Goal: Transaction & Acquisition: Purchase product/service

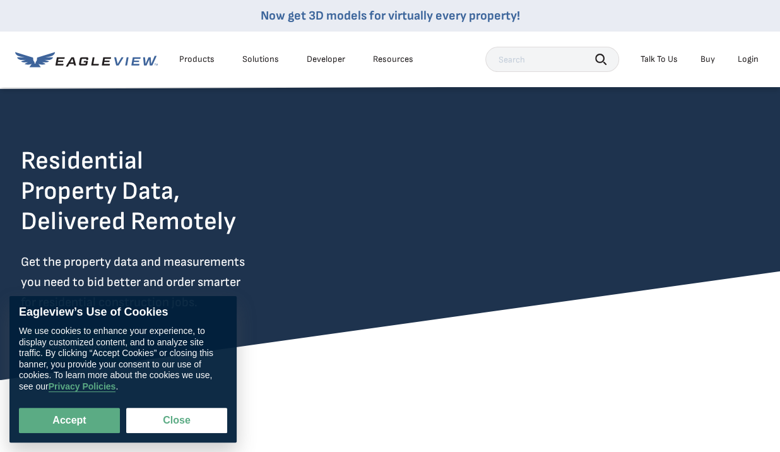
click at [746, 55] on div "Login" at bounding box center [748, 59] width 21 height 11
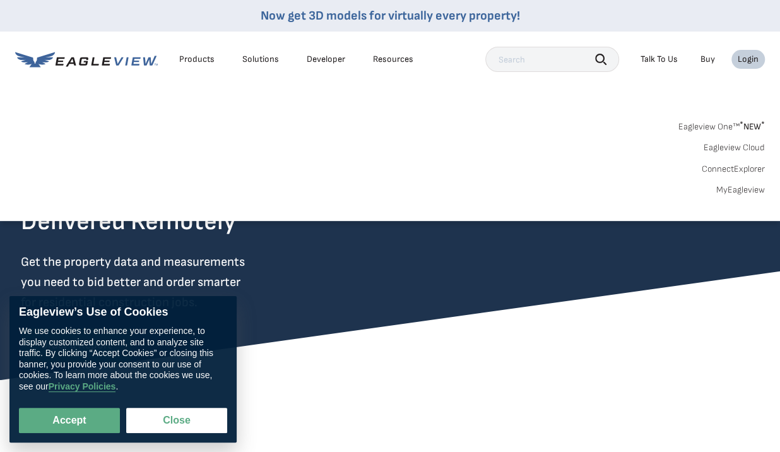
click at [746, 56] on div "Login" at bounding box center [748, 59] width 21 height 11
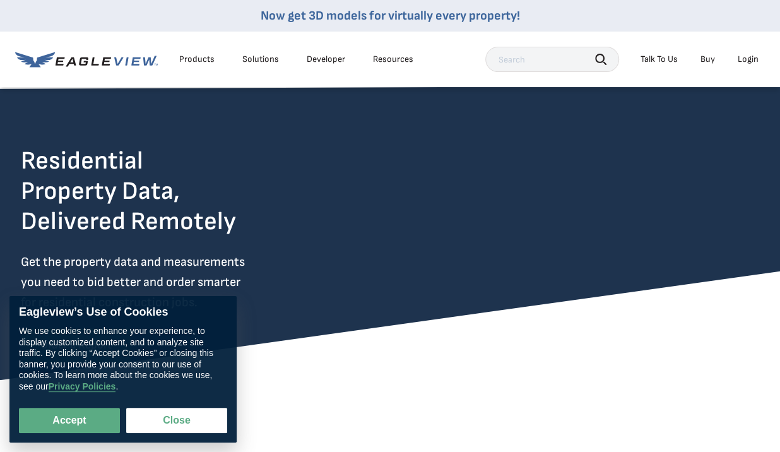
click at [745, 59] on div "Login" at bounding box center [748, 59] width 21 height 11
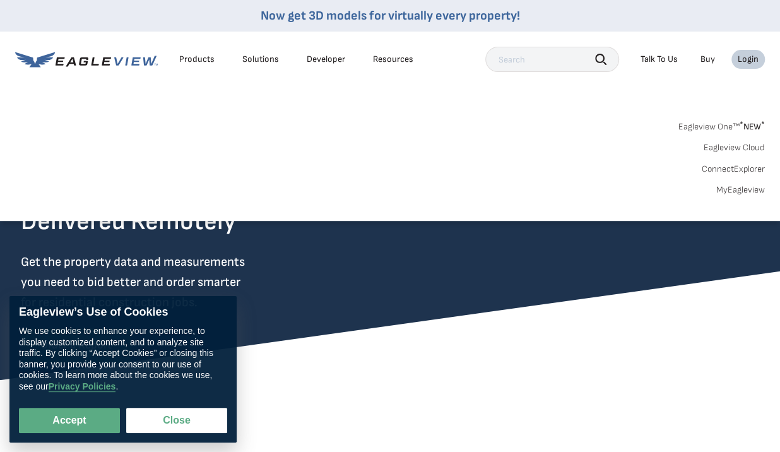
click at [745, 59] on div "Login" at bounding box center [748, 59] width 21 height 11
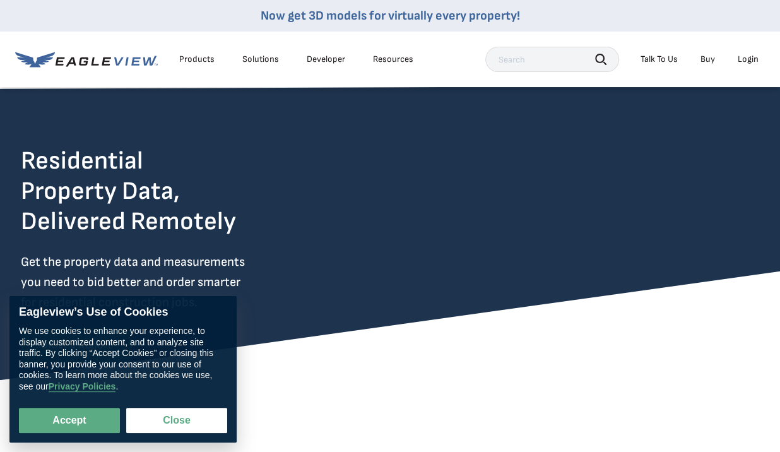
click at [744, 61] on div "Login" at bounding box center [748, 59] width 21 height 11
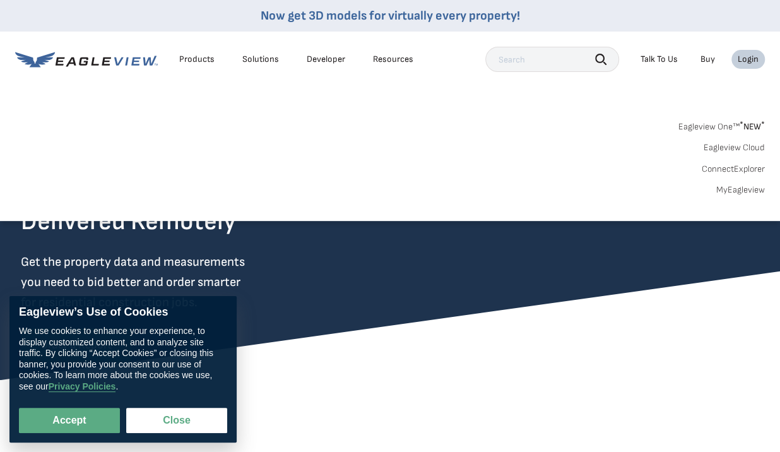
click at [744, 61] on div "Login" at bounding box center [748, 59] width 21 height 11
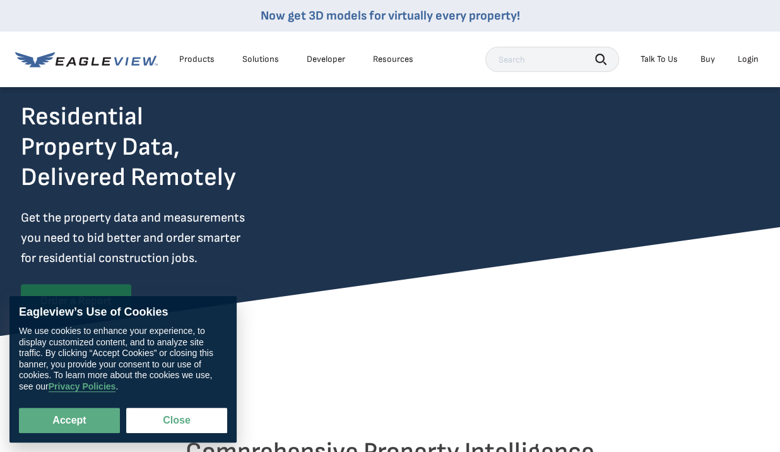
scroll to position [63, 0]
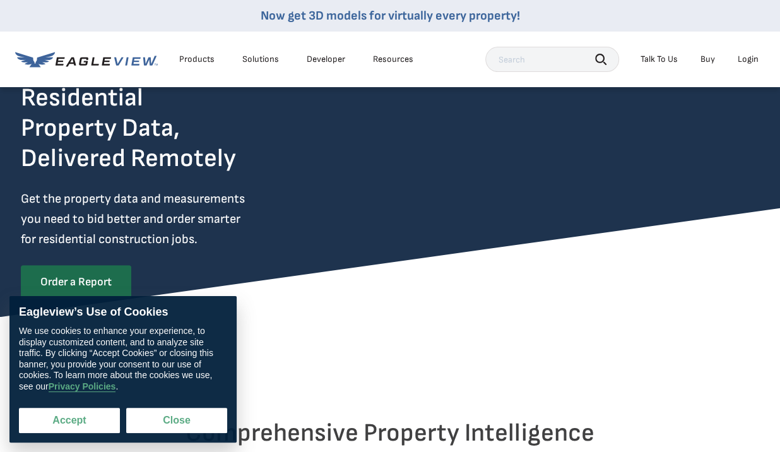
click at [92, 416] on button "Accept" at bounding box center [69, 420] width 101 height 25
checkbox input "true"
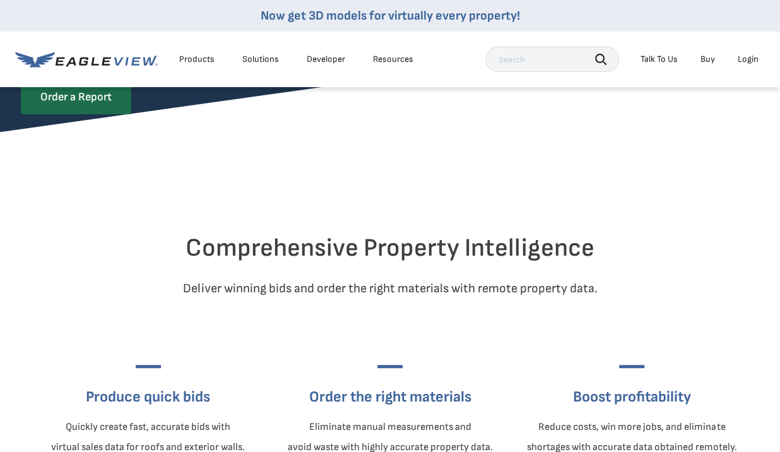
scroll to position [189, 0]
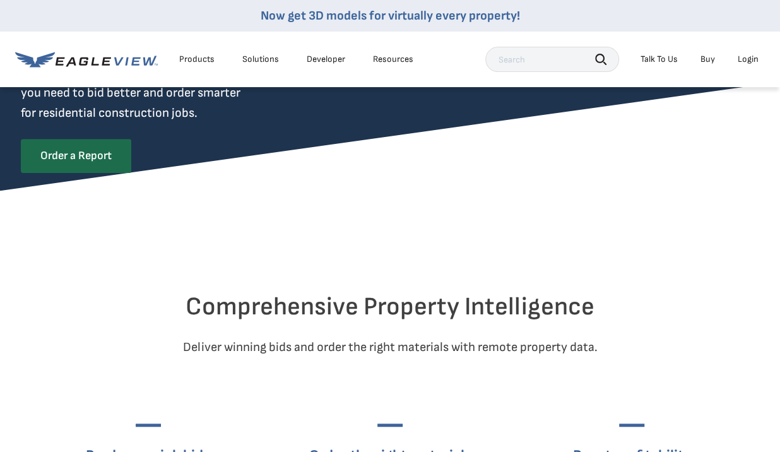
click at [752, 57] on div "Login" at bounding box center [748, 59] width 21 height 11
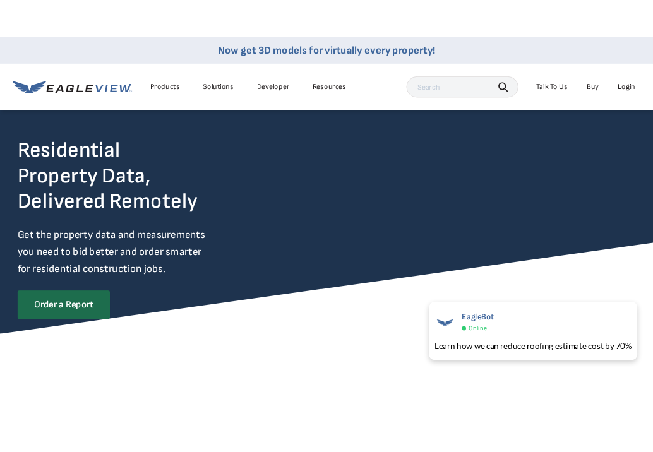
scroll to position [0, 0]
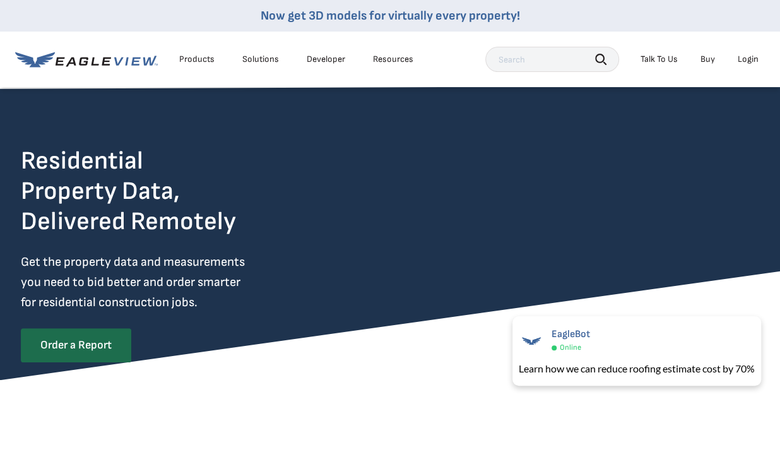
click at [751, 60] on div "Login" at bounding box center [748, 59] width 21 height 11
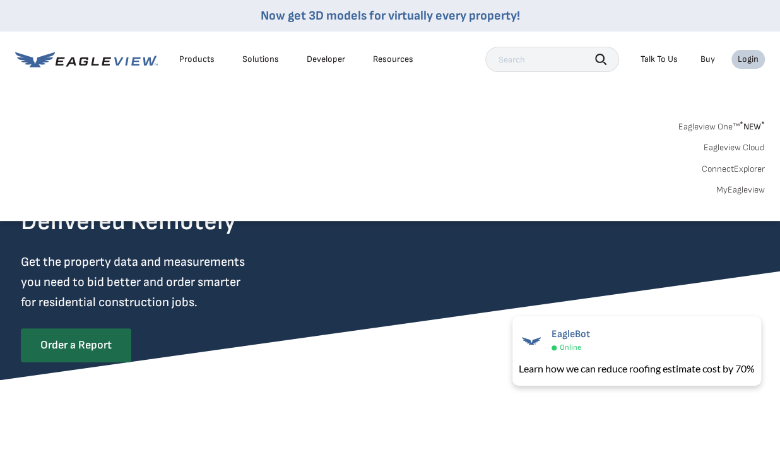
click at [750, 192] on link "MyEagleview" at bounding box center [741, 189] width 49 height 11
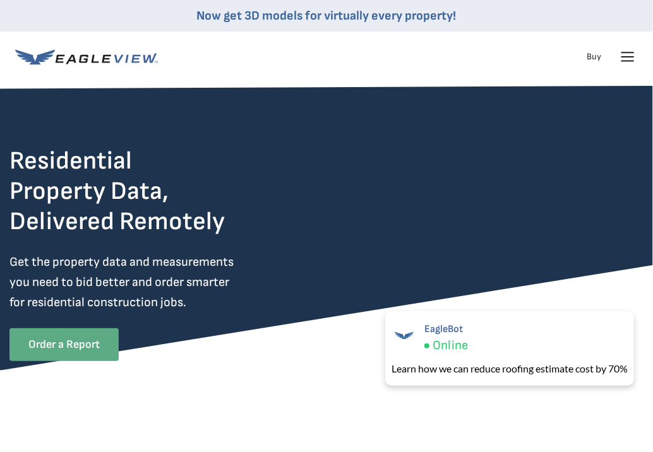
click at [61, 349] on link "Order a Report" at bounding box center [63, 344] width 109 height 33
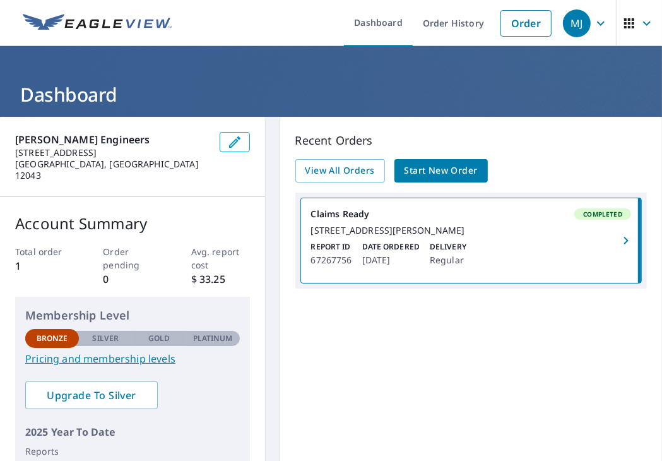
click at [619, 248] on icon "button" at bounding box center [626, 240] width 15 height 15
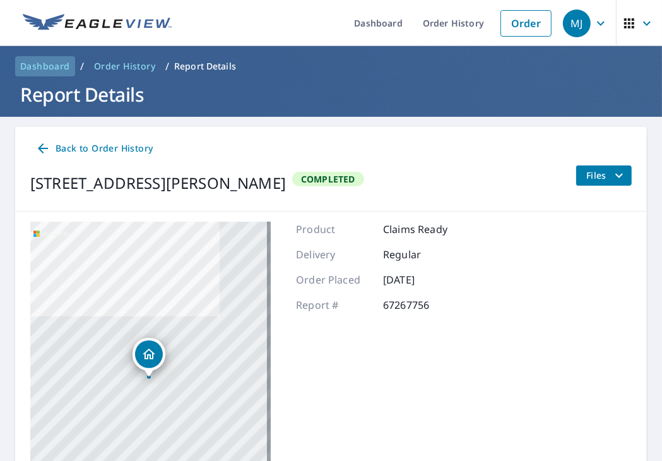
click at [51, 64] on span "Dashboard" at bounding box center [45, 66] width 50 height 13
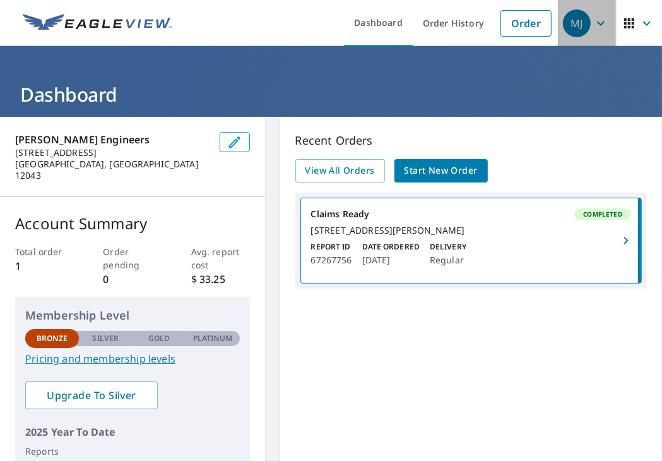
click at [597, 25] on icon "button" at bounding box center [601, 23] width 8 height 4
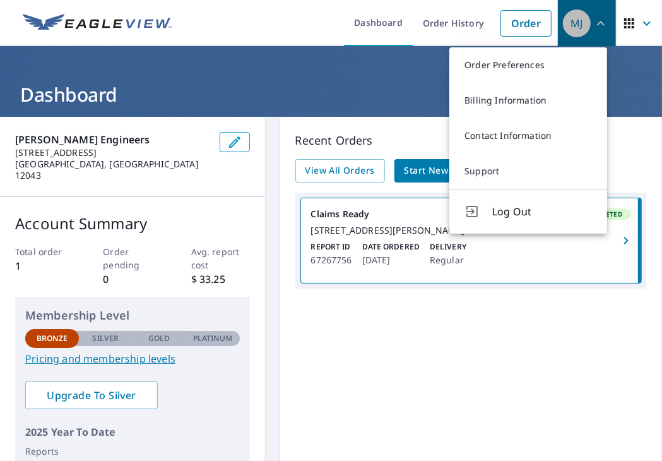
click at [594, 25] on icon "button" at bounding box center [601, 23] width 15 height 15
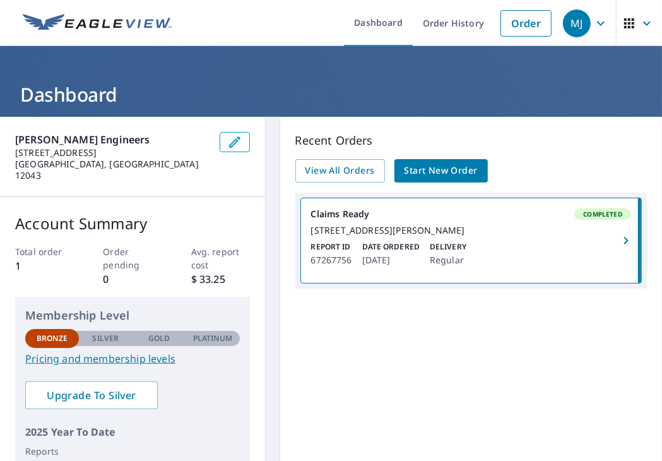
click at [625, 27] on icon "button" at bounding box center [630, 23] width 10 height 10
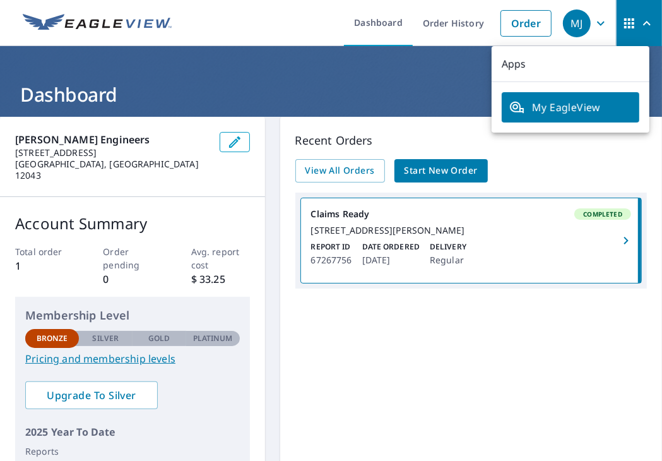
click at [140, 25] on img at bounding box center [97, 23] width 149 height 19
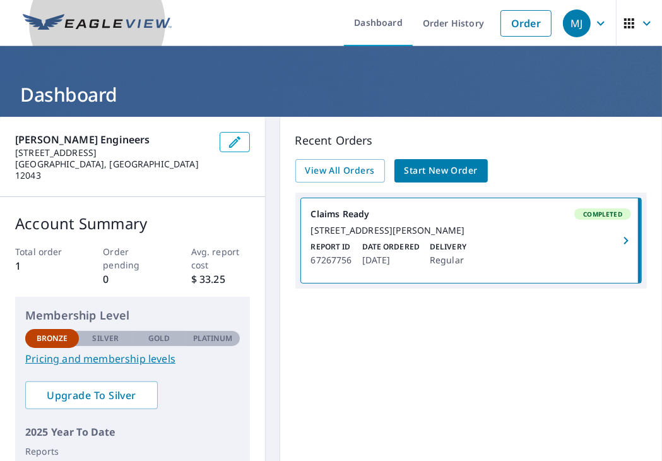
click at [128, 21] on img at bounding box center [97, 23] width 149 height 19
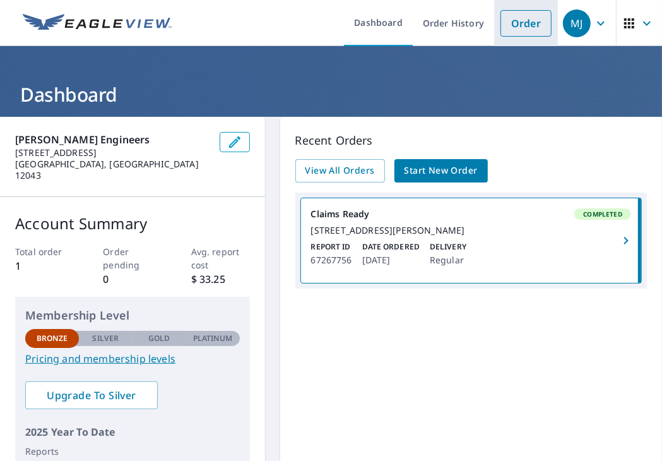
click at [523, 29] on link "Order" at bounding box center [526, 23] width 51 height 27
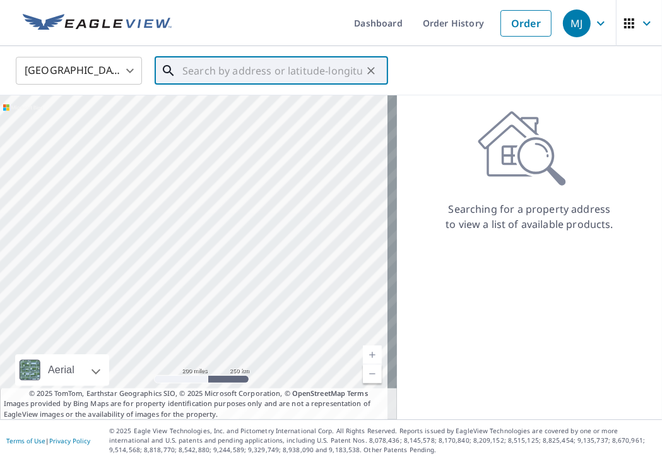
click at [253, 78] on input "text" at bounding box center [272, 70] width 180 height 35
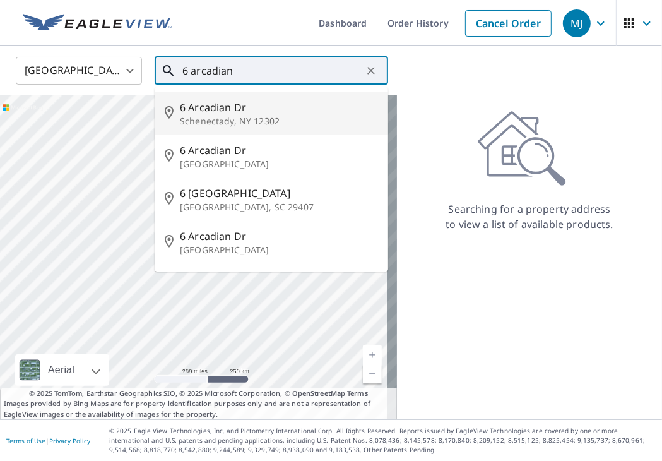
click at [224, 109] on span "6 Arcadian Dr" at bounding box center [279, 107] width 198 height 15
type input "6 Arcadian Dr Schenectady, NY 12302"
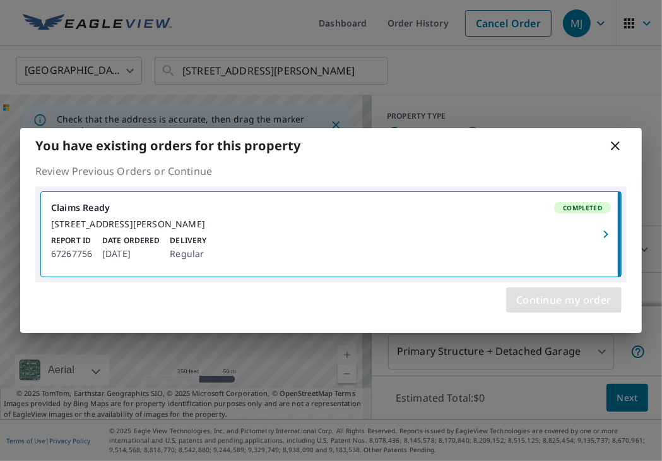
click at [585, 307] on span "Continue my order" at bounding box center [564, 300] width 95 height 18
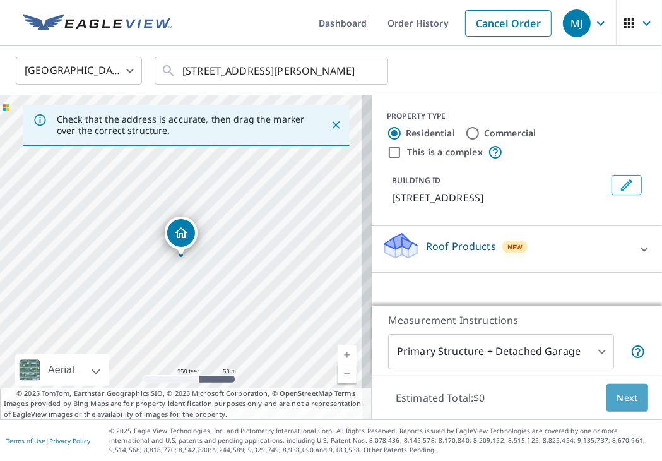
click at [625, 402] on span "Next" at bounding box center [627, 398] width 21 height 16
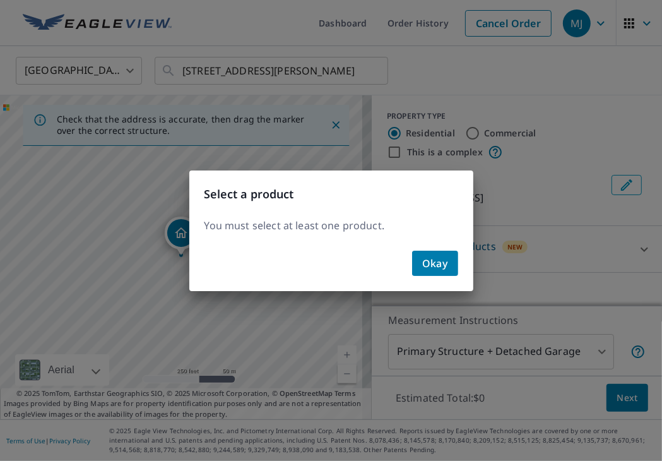
click at [436, 257] on span "Okay" at bounding box center [435, 263] width 26 height 18
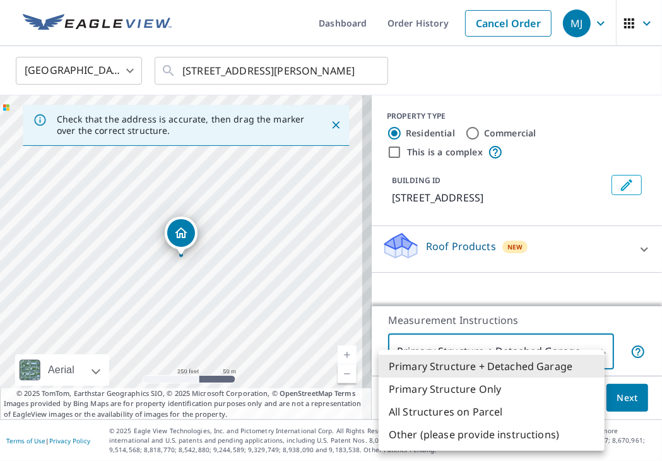
click at [591, 351] on body "MJ MJ Dashboard Order History Cancel Order MJ United States US ​ 6 Arcadian Dr …" at bounding box center [331, 230] width 662 height 461
click at [481, 390] on li "Primary Structure Only" at bounding box center [492, 389] width 226 height 23
type input "2"
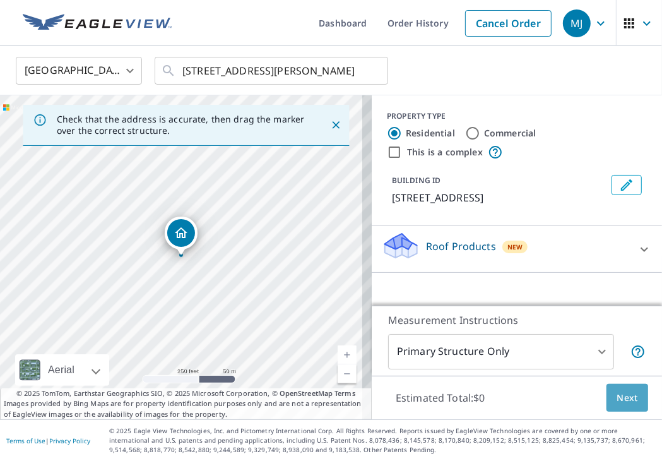
click at [619, 400] on span "Next" at bounding box center [627, 398] width 21 height 16
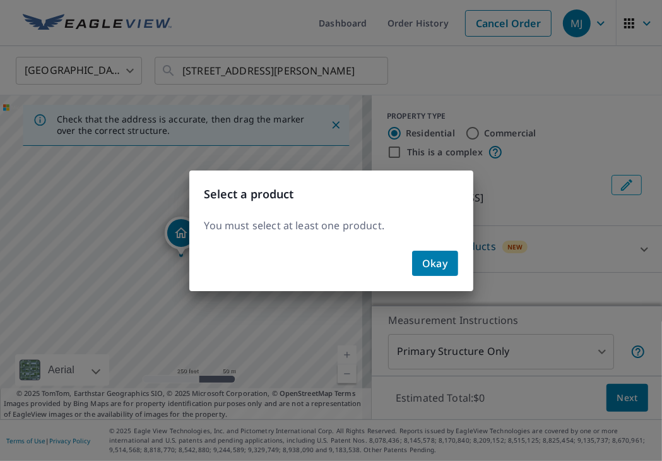
click at [434, 262] on span "Okay" at bounding box center [435, 263] width 26 height 18
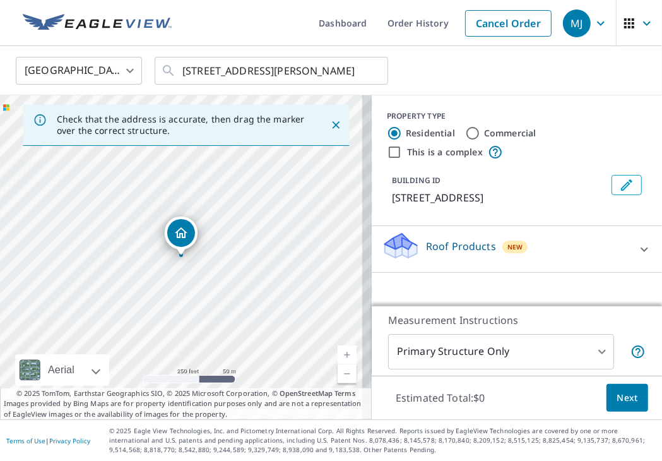
click at [637, 251] on icon at bounding box center [644, 249] width 15 height 15
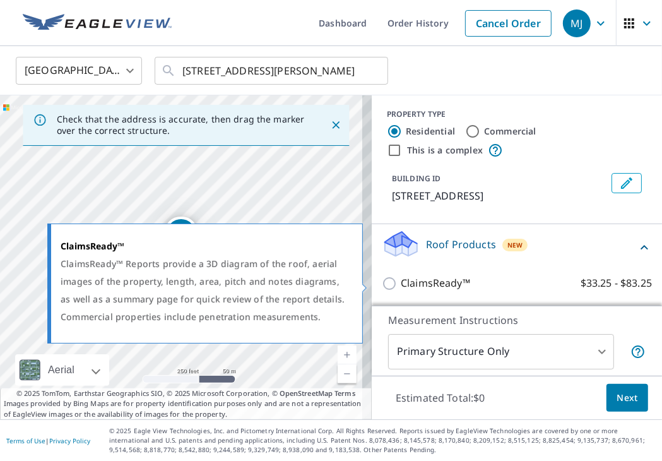
click at [386, 284] on input "ClaimsReady™ $33.25 - $83.25" at bounding box center [391, 283] width 19 height 15
checkbox input "true"
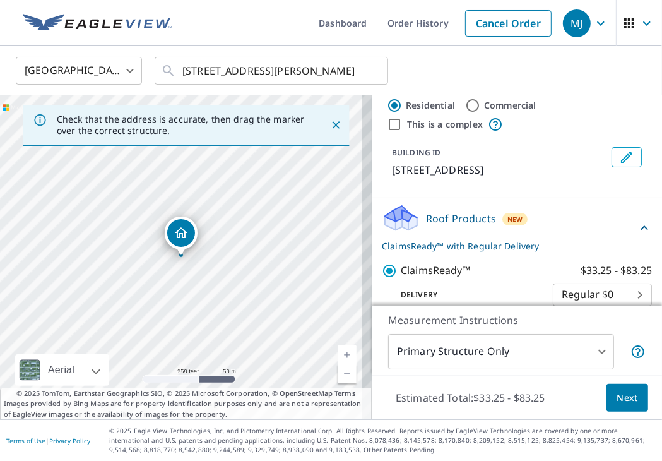
scroll to position [43, 0]
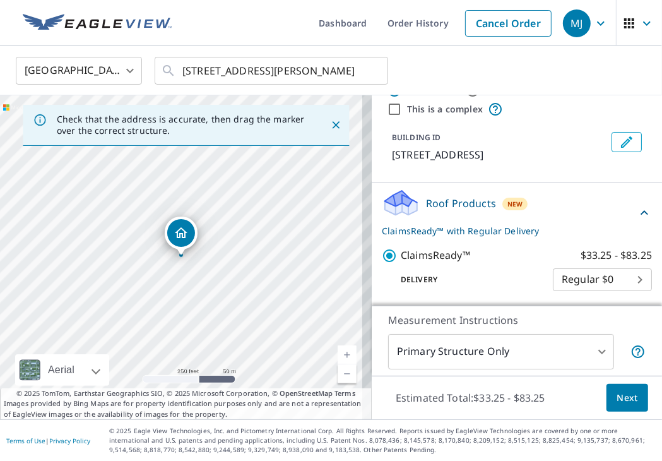
click at [625, 392] on span "Next" at bounding box center [627, 398] width 21 height 16
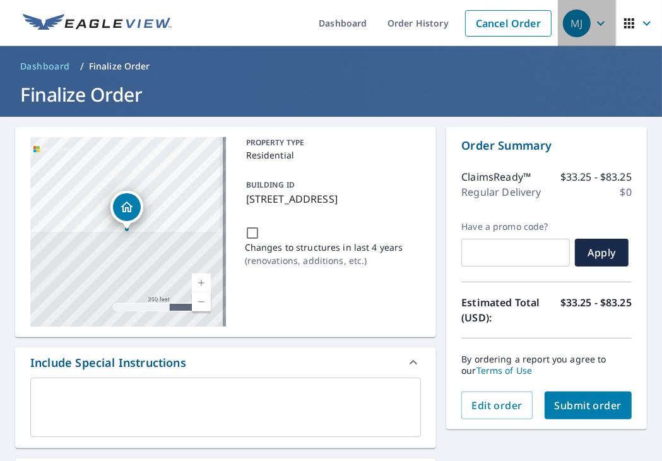
click at [596, 25] on icon "button" at bounding box center [601, 23] width 15 height 15
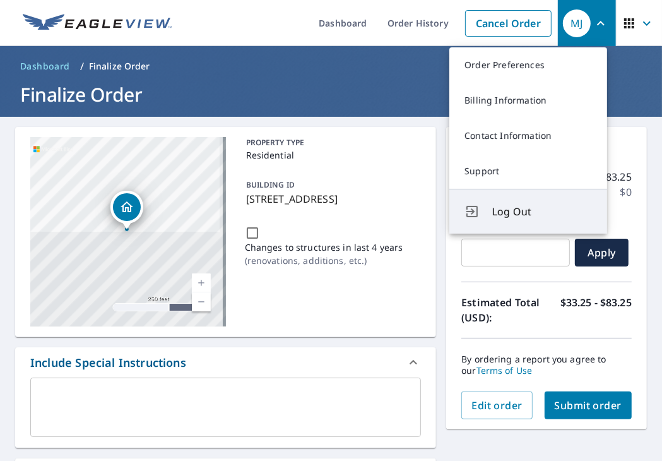
click at [504, 210] on span "Log Out" at bounding box center [543, 211] width 100 height 15
